Goal: Download file/media

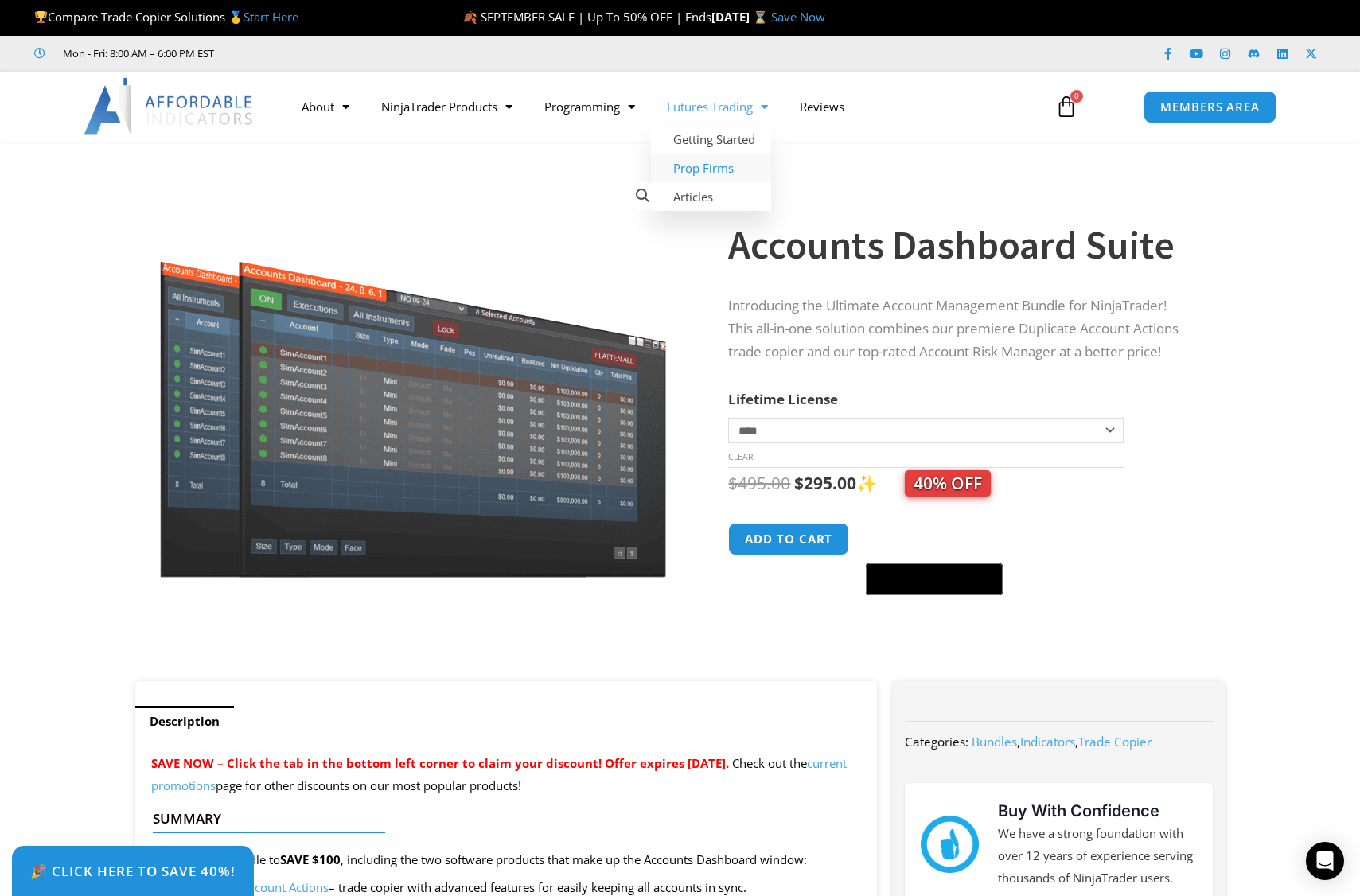
click at [719, 164] on link "Prop Firms" at bounding box center [711, 167] width 120 height 29
click at [1190, 110] on span "MEMBERS AREA" at bounding box center [1210, 107] width 109 height 14
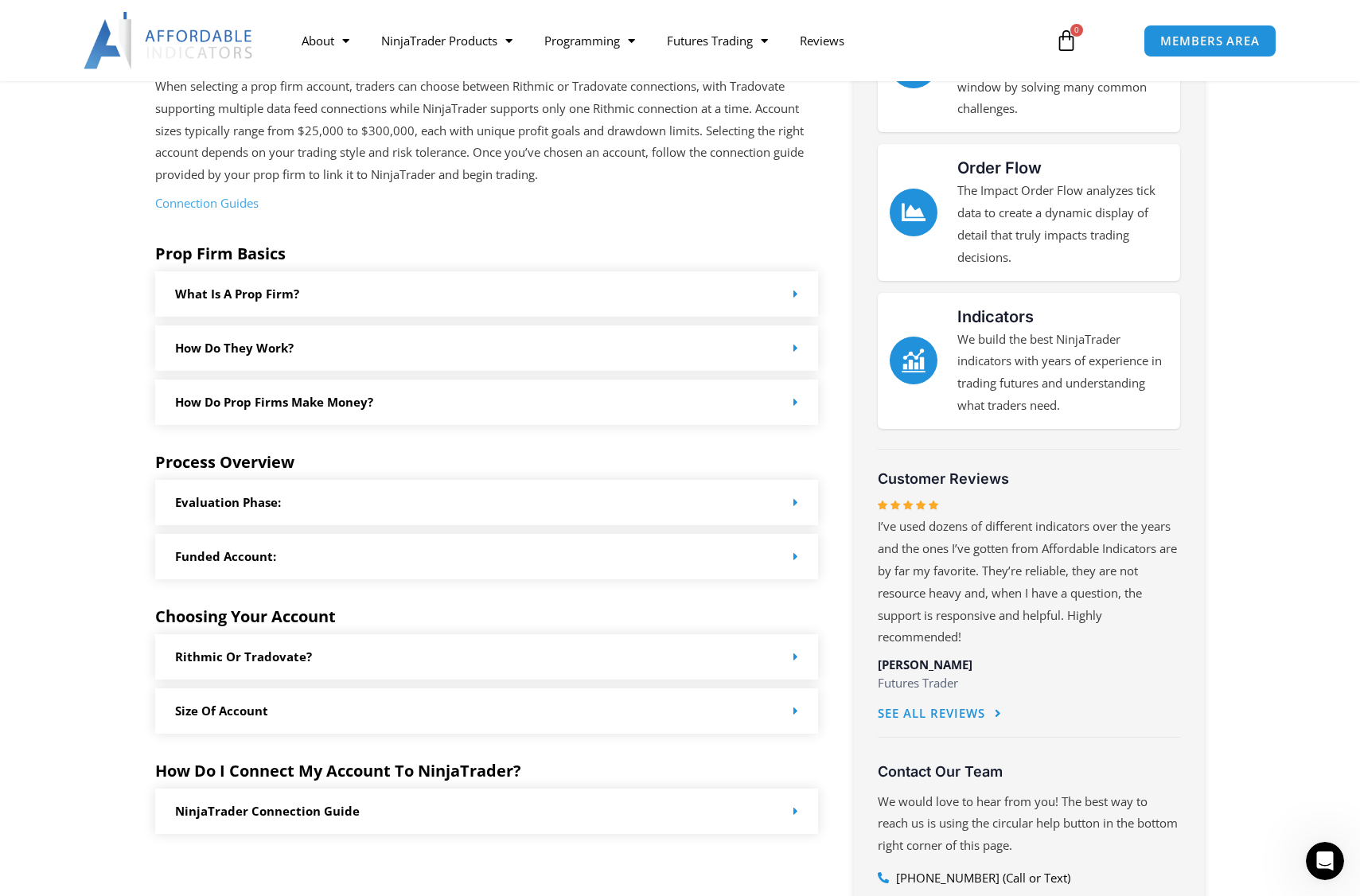
scroll to position [441, 0]
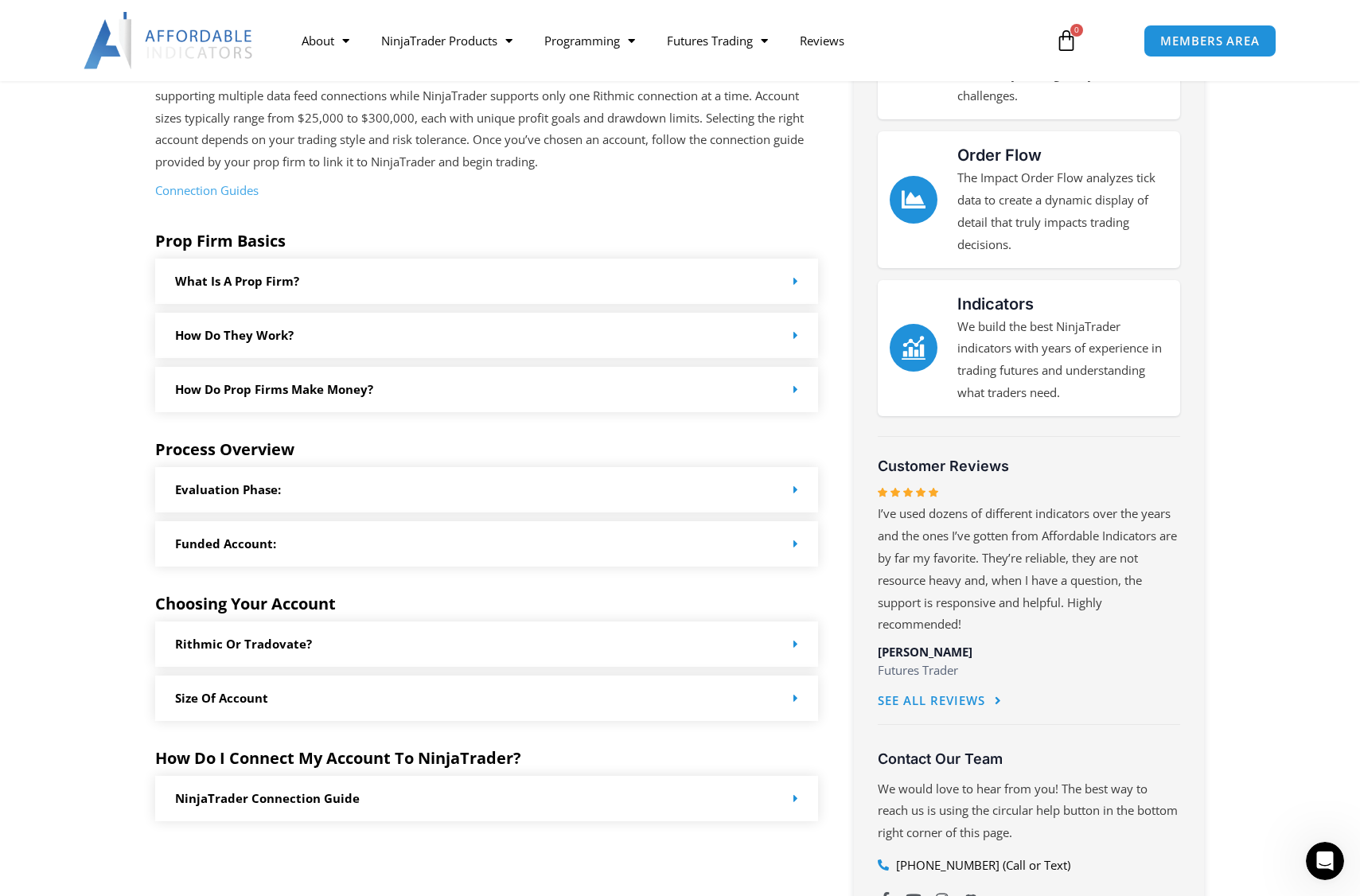
click at [437, 479] on div "Evaluation Phase:" at bounding box center [487, 490] width 664 height 45
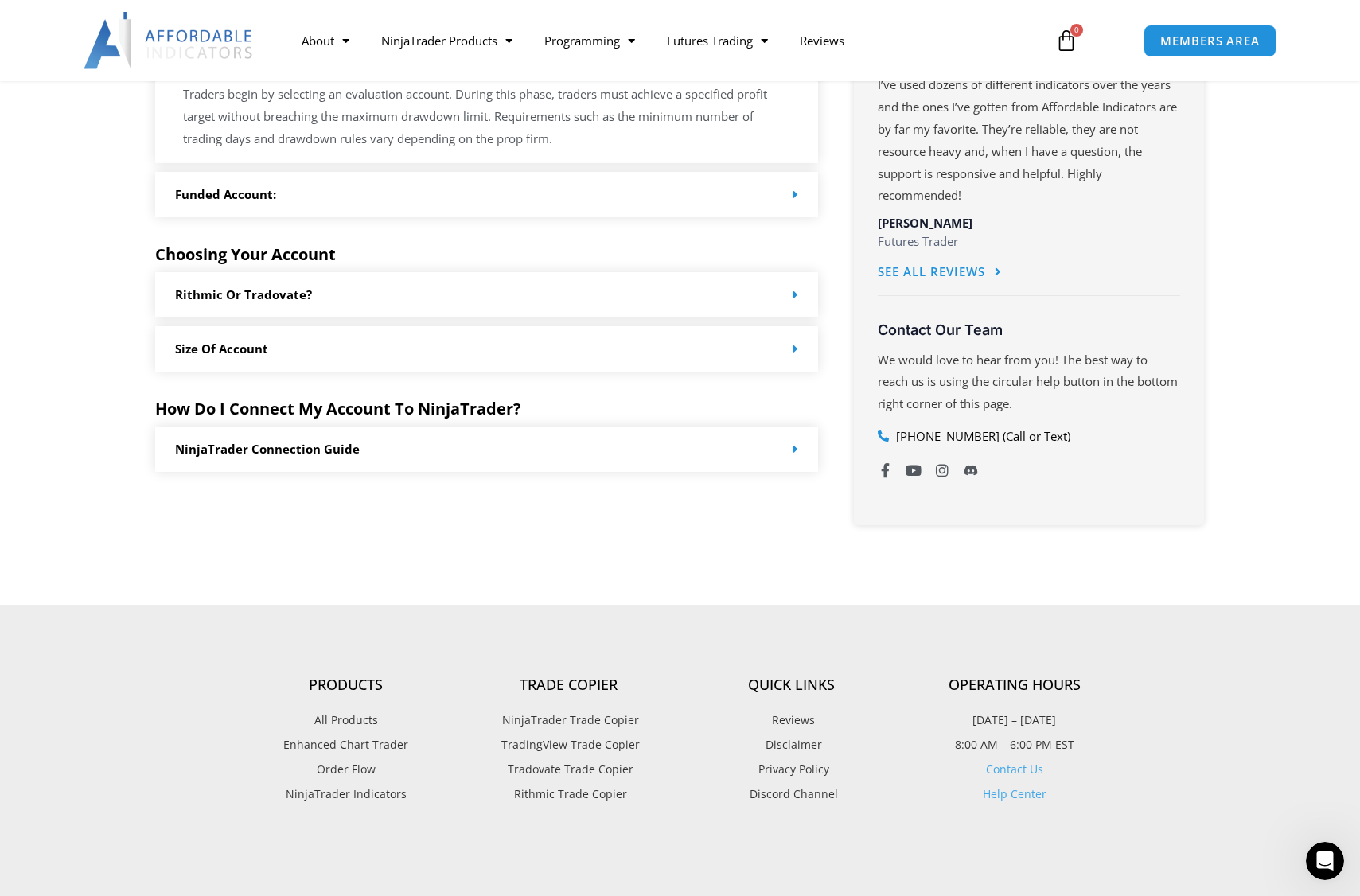
scroll to position [871, 0]
click at [429, 341] on div "Size of Account" at bounding box center [487, 348] width 664 height 45
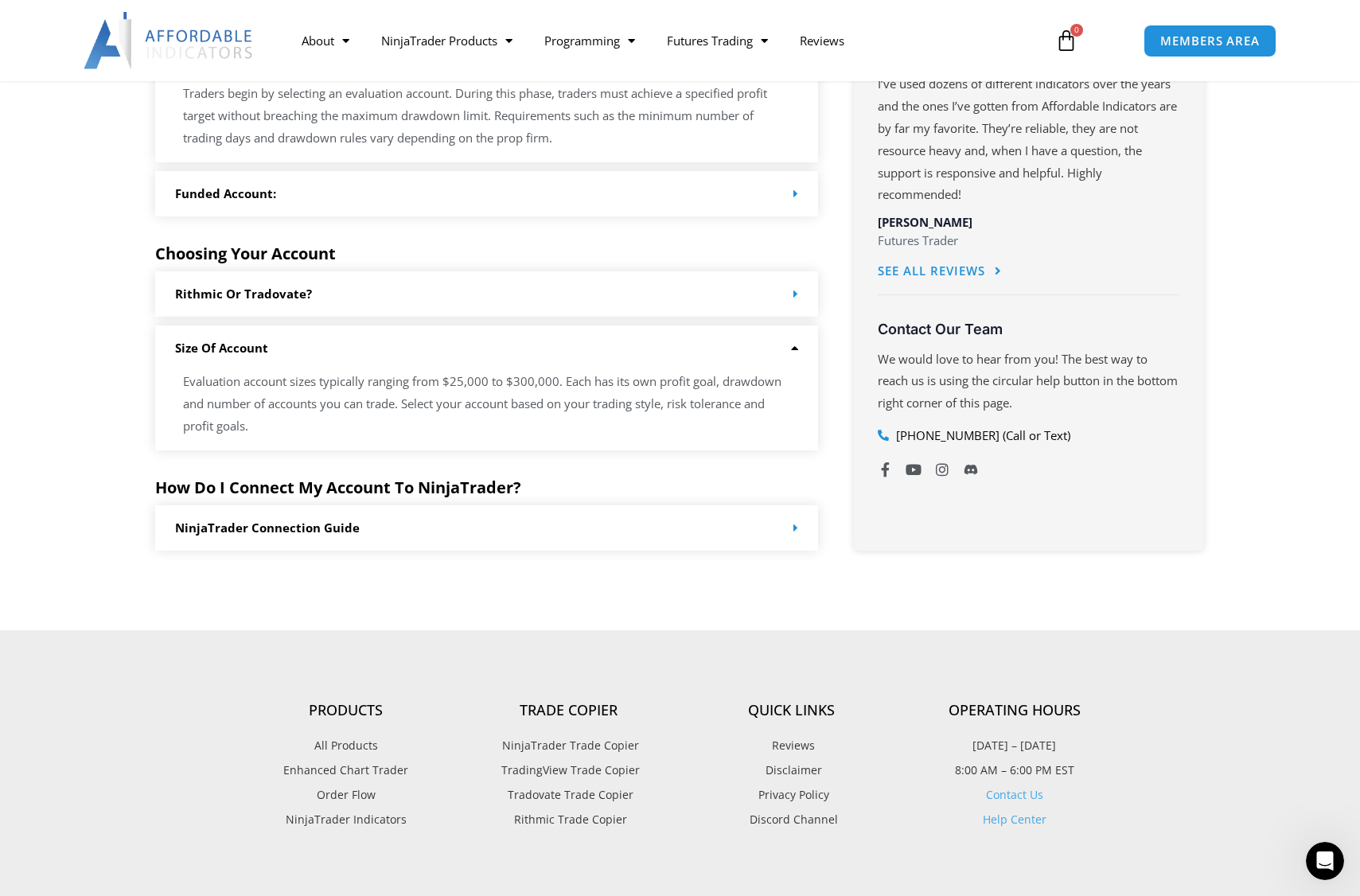
click at [438, 529] on div "NinjaTrader Connection Guide" at bounding box center [487, 528] width 664 height 45
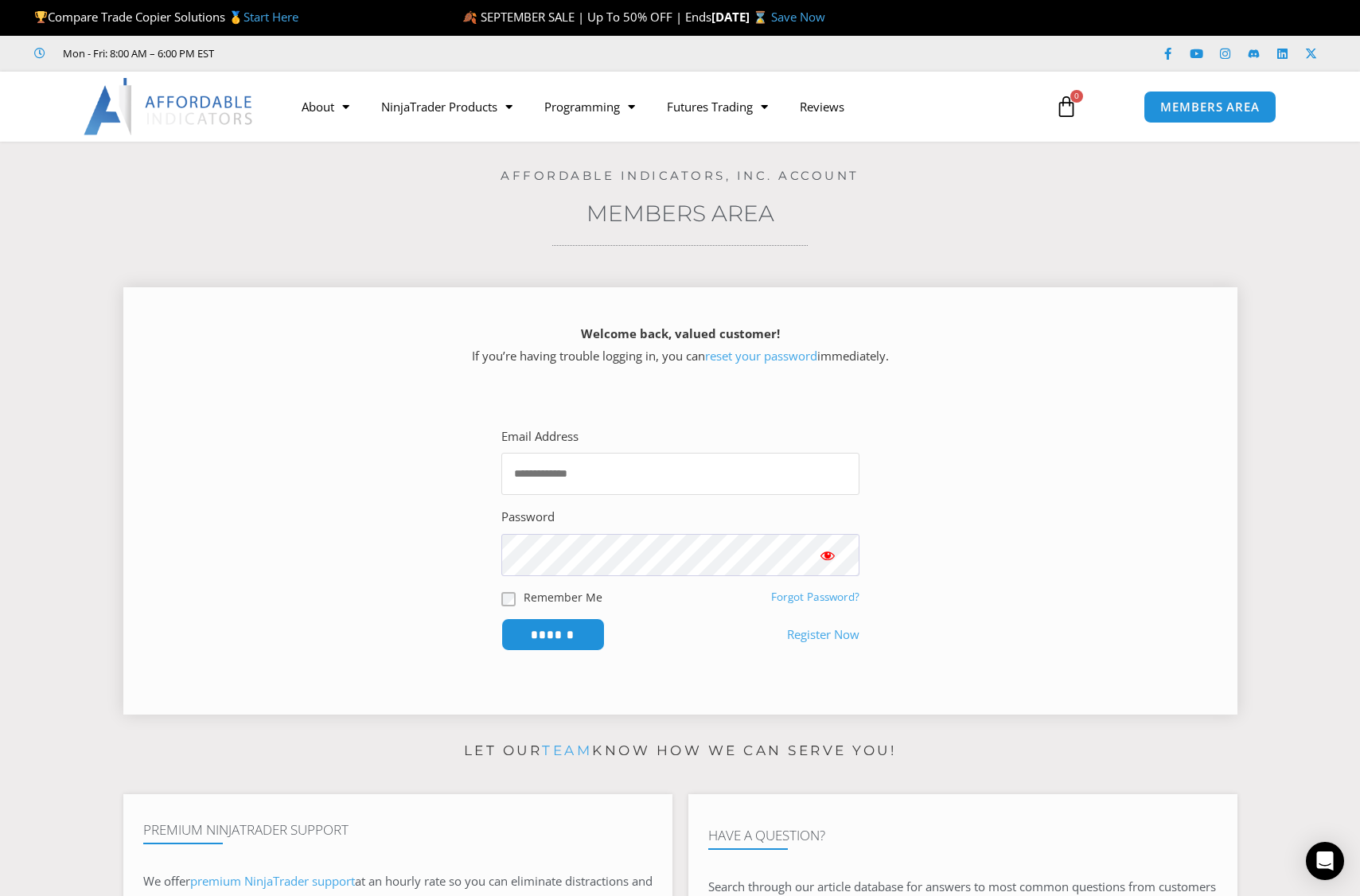
type input "**********"
click at [564, 635] on input "******" at bounding box center [552, 635] width 109 height 35
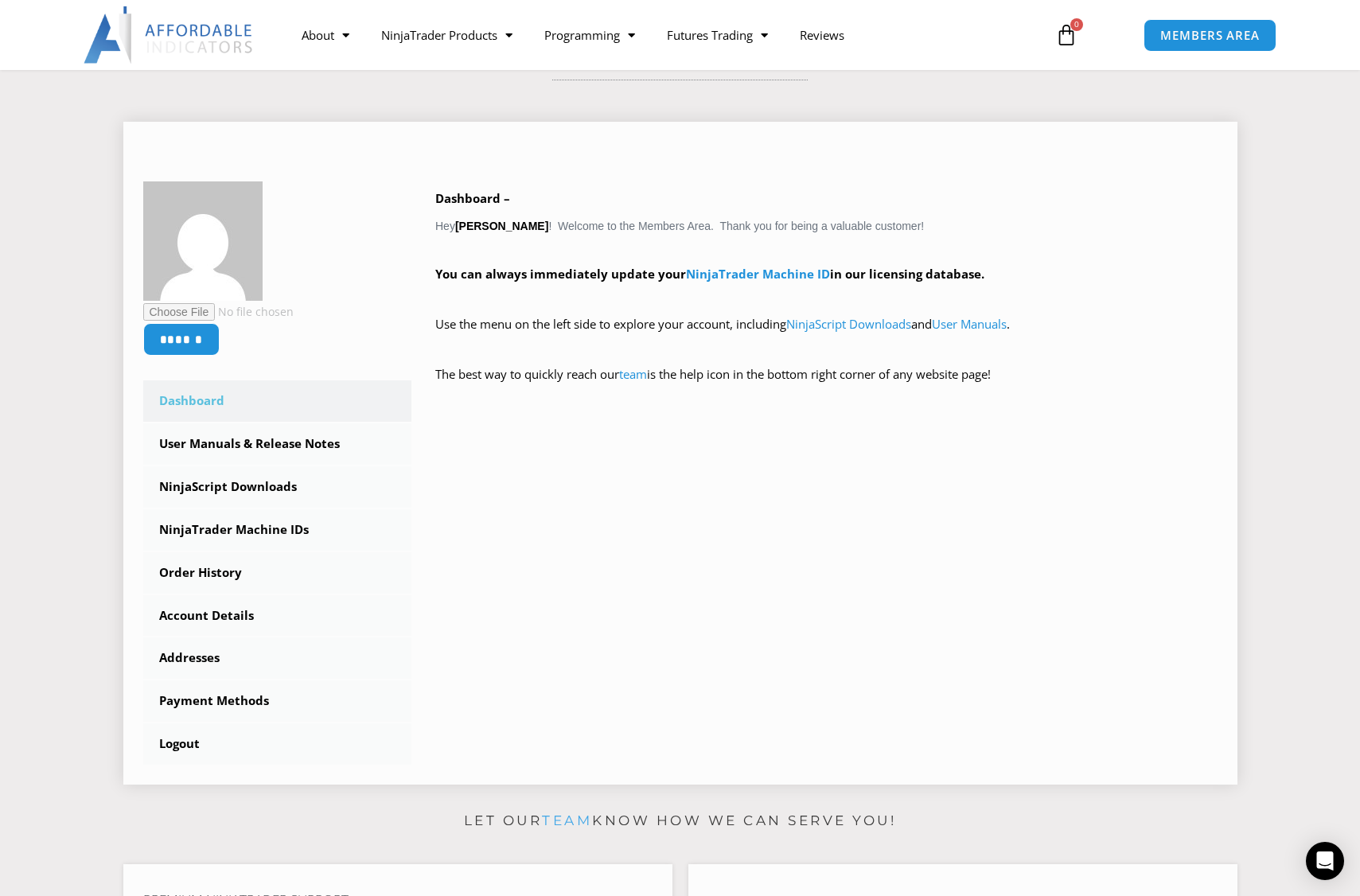
scroll to position [168, 0]
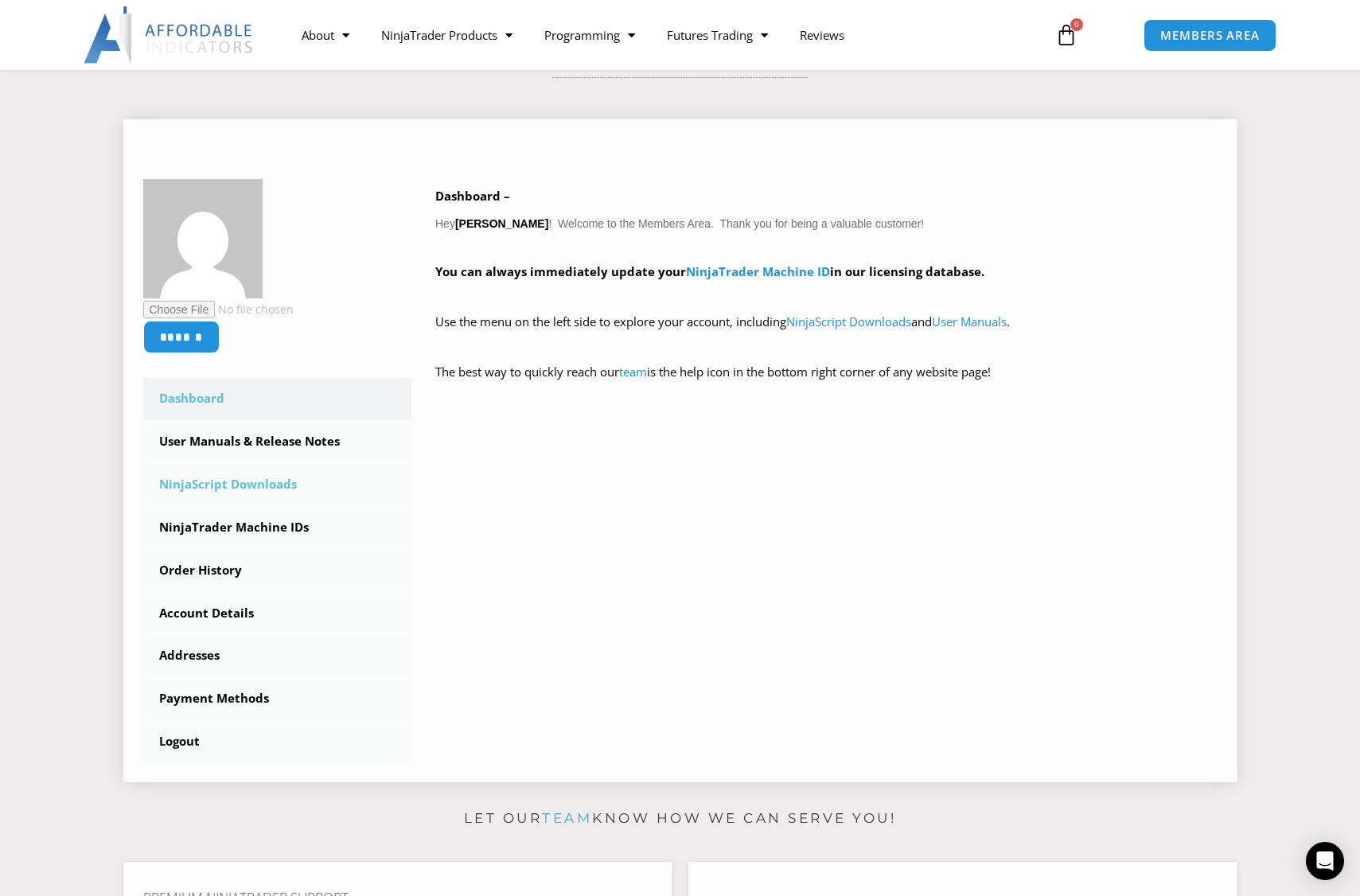
click at [280, 487] on link "NinjaScript Downloads" at bounding box center [277, 485] width 269 height 42
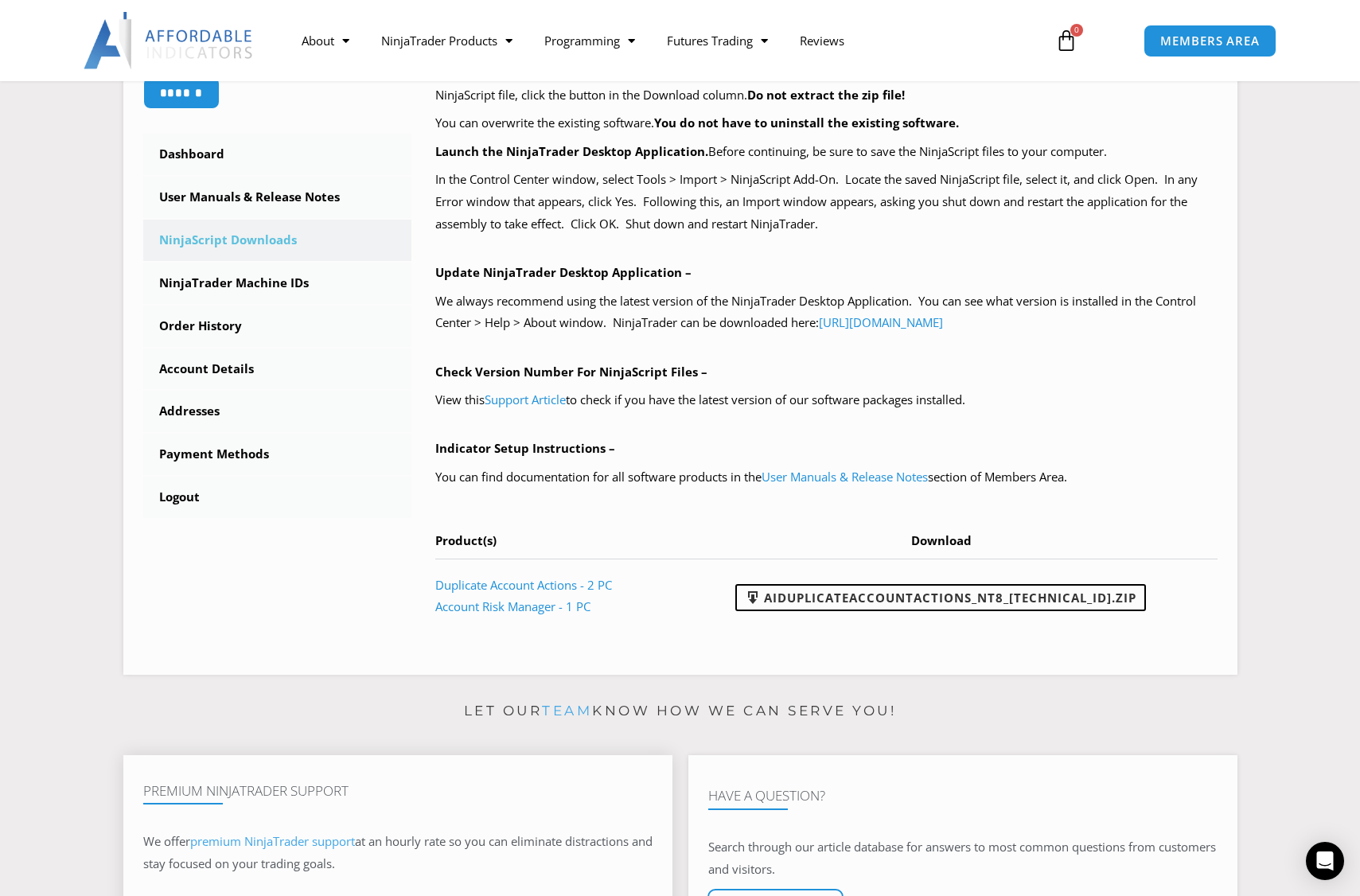
scroll to position [392, 0]
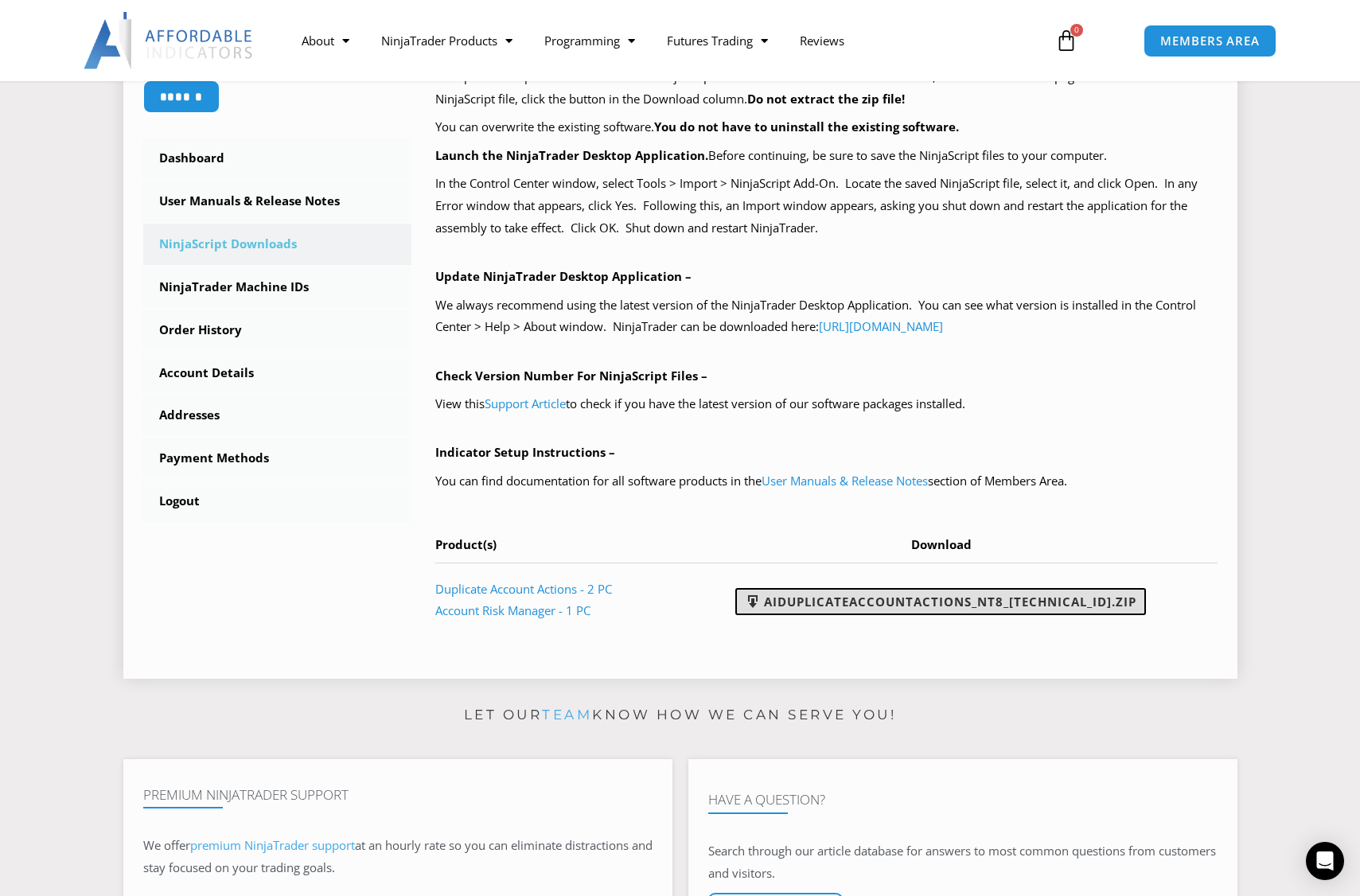
click at [853, 590] on link "AIDuplicateAccountActions_NT8_25.9.24.1.zip" at bounding box center [940, 601] width 410 height 27
click at [225, 371] on link "Account Details" at bounding box center [277, 373] width 269 height 42
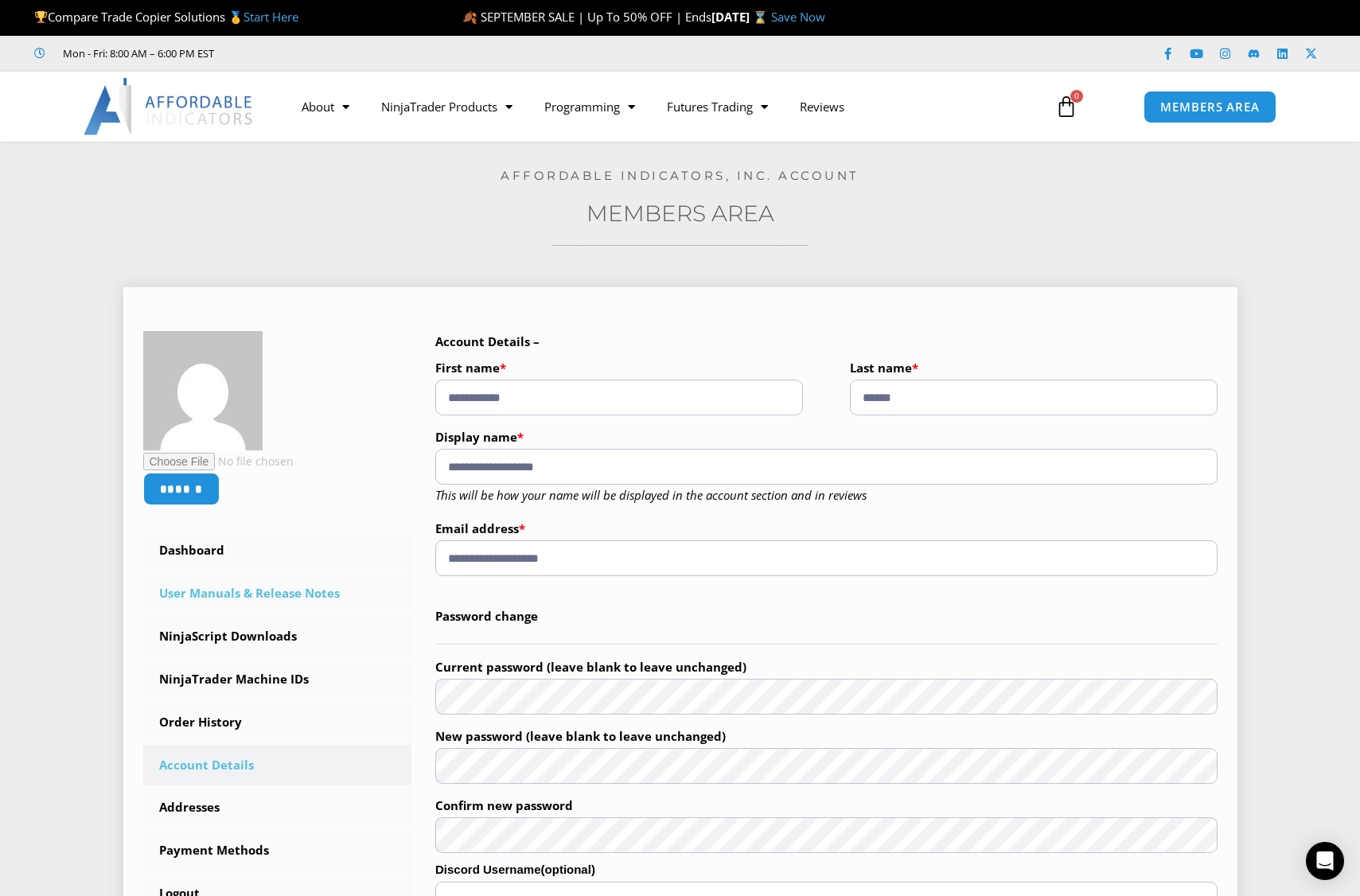
click at [260, 590] on link "User Manuals & Release Notes" at bounding box center [277, 594] width 269 height 42
